Goal: Use online tool/utility: Utilize a website feature to perform a specific function

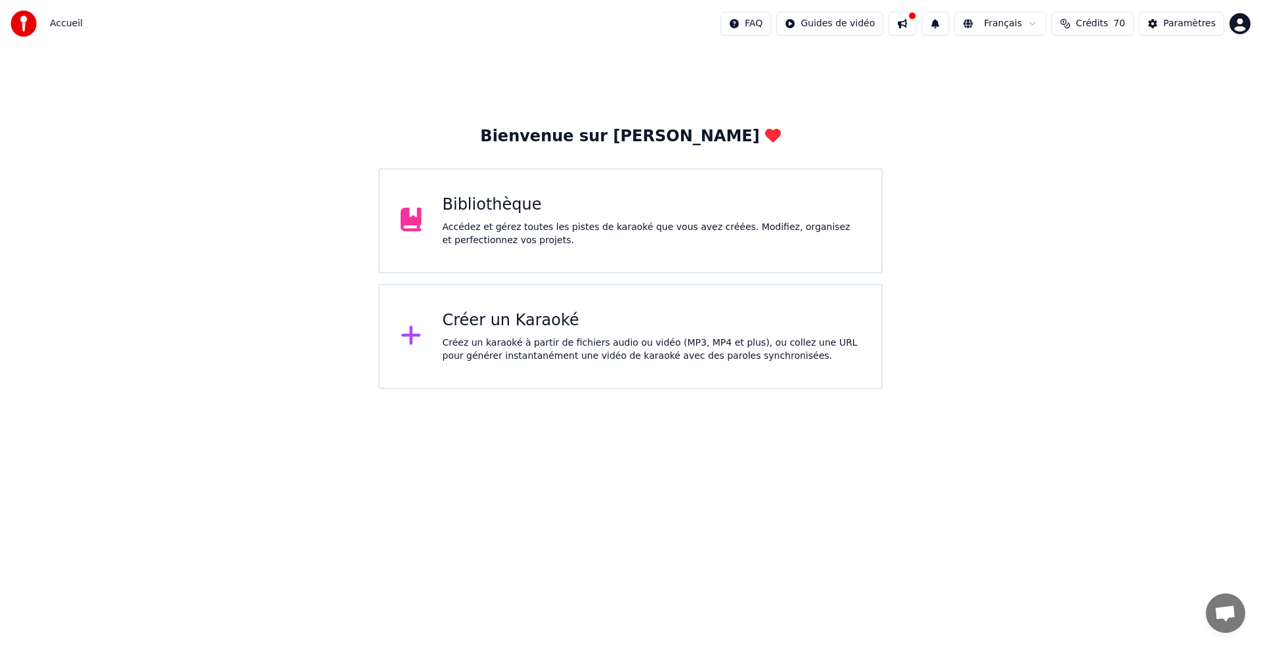
click at [606, 340] on div "Créez un karaoké à partir de fichiers audio ou vidéo (MP3, MP4 et plus), ou col…" at bounding box center [652, 349] width 418 height 26
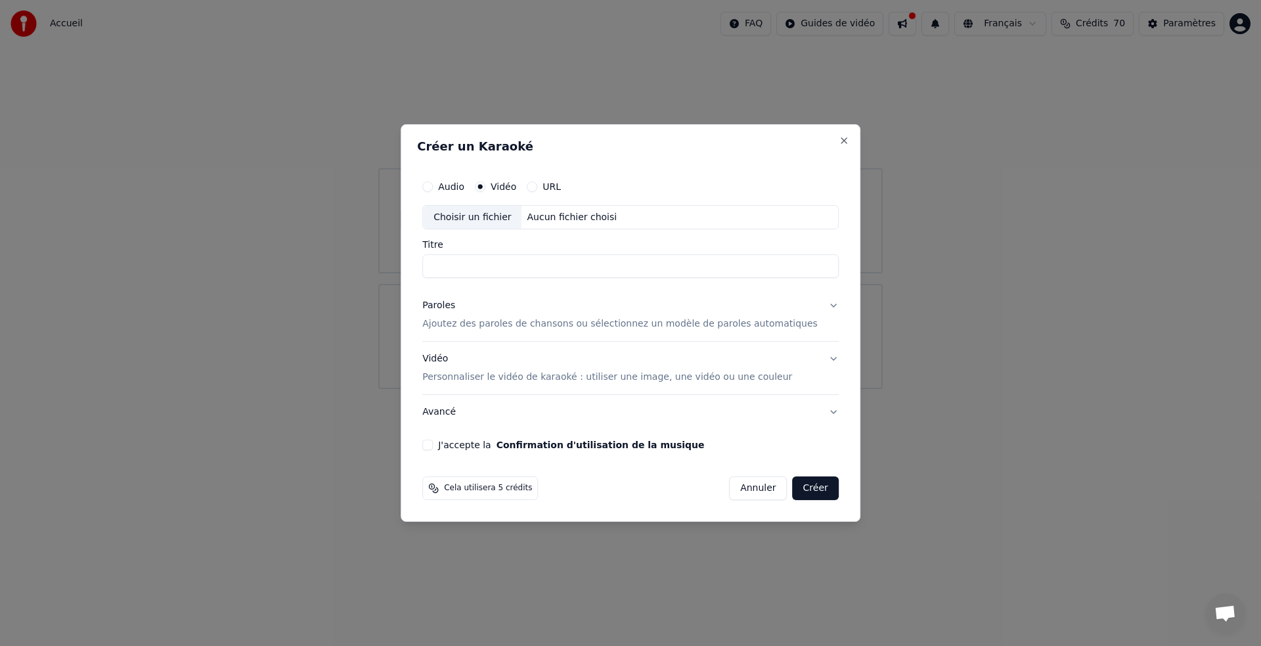
click at [503, 184] on label "Vidéo" at bounding box center [504, 186] width 26 height 9
click at [485, 184] on button "Vidéo" at bounding box center [480, 186] width 11 height 11
click at [509, 183] on label "Vidéo" at bounding box center [504, 186] width 26 height 9
click at [485, 183] on button "Vidéo" at bounding box center [480, 186] width 11 height 11
click at [491, 215] on div "Choisir un fichier" at bounding box center [472, 218] width 99 height 24
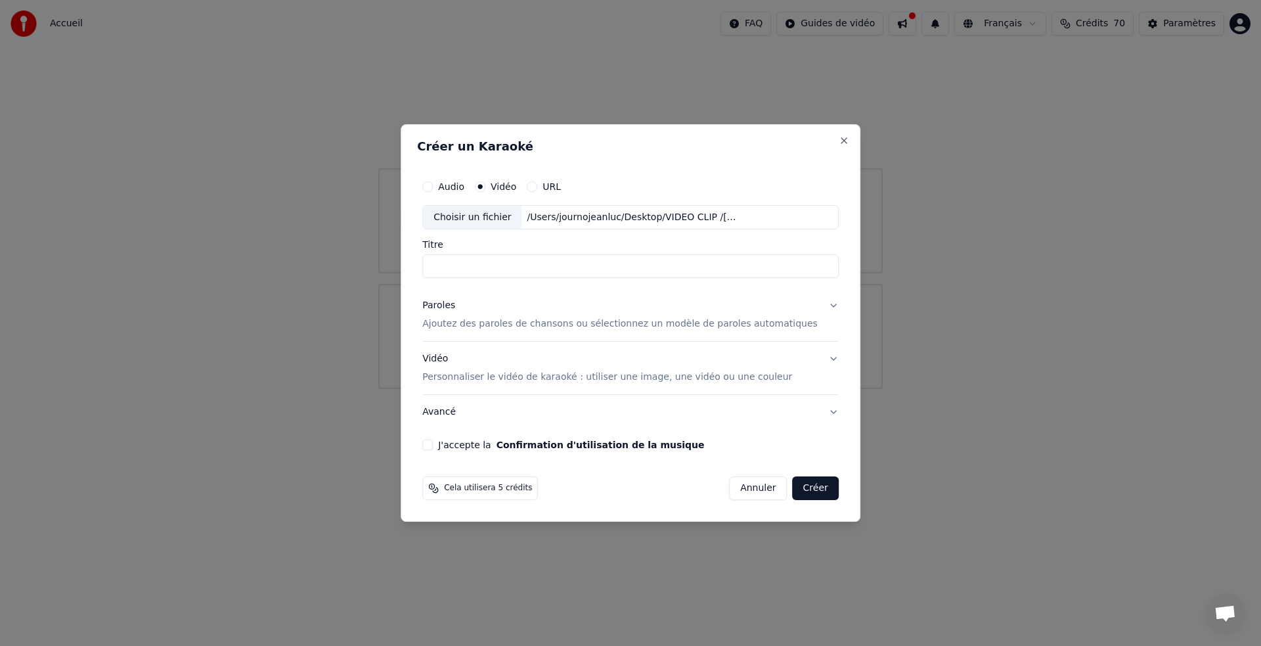
type input "**********"
click at [741, 488] on button "Annuler" at bounding box center [758, 488] width 58 height 24
